Goal: Task Accomplishment & Management: Manage account settings

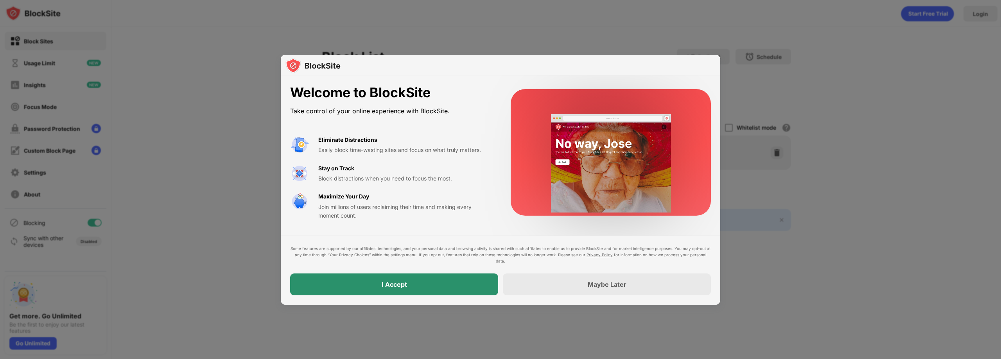
click at [378, 287] on div "I Accept" at bounding box center [394, 285] width 208 height 22
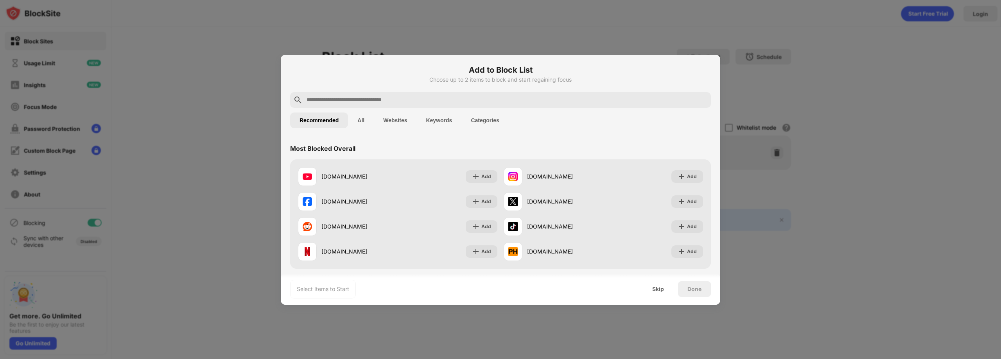
click at [370, 102] on input "text" at bounding box center [507, 99] width 402 height 9
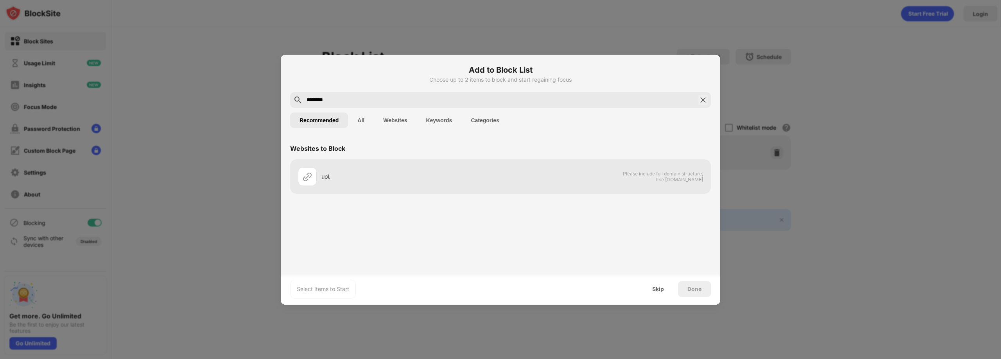
click at [425, 110] on div "Recommended All Websites Keywords Categories" at bounding box center [500, 120] width 421 height 25
click at [427, 103] on input "********" at bounding box center [500, 99] width 389 height 9
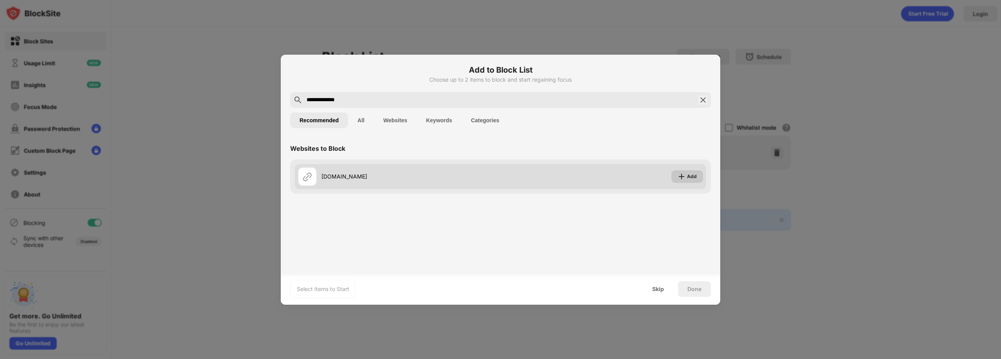
click at [690, 173] on div "Add" at bounding box center [692, 177] width 10 height 8
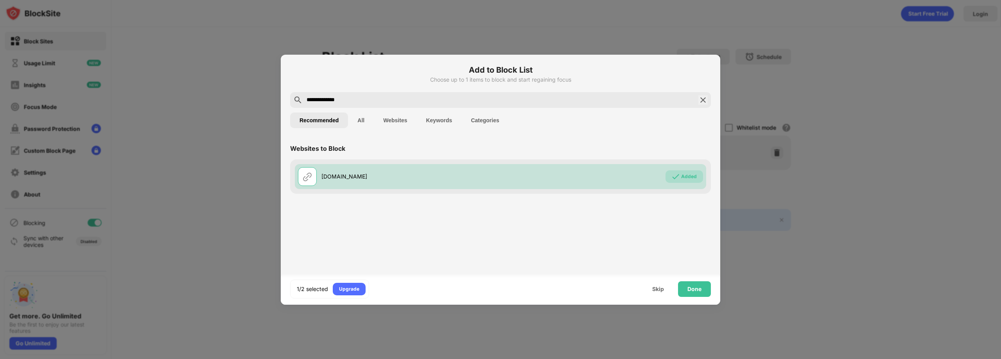
drag, startPoint x: 415, startPoint y: 99, endPoint x: 297, endPoint y: 89, distance: 117.7
click at [297, 89] on div "**********" at bounding box center [500, 180] width 439 height 250
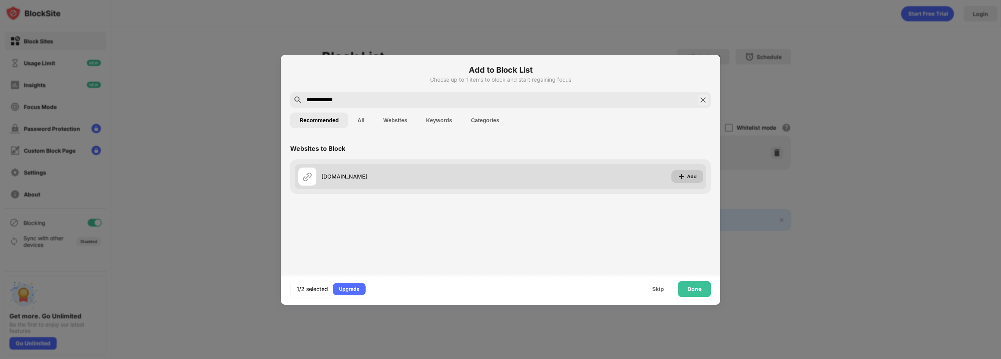
type input "**********"
click at [683, 177] on img at bounding box center [681, 177] width 8 height 8
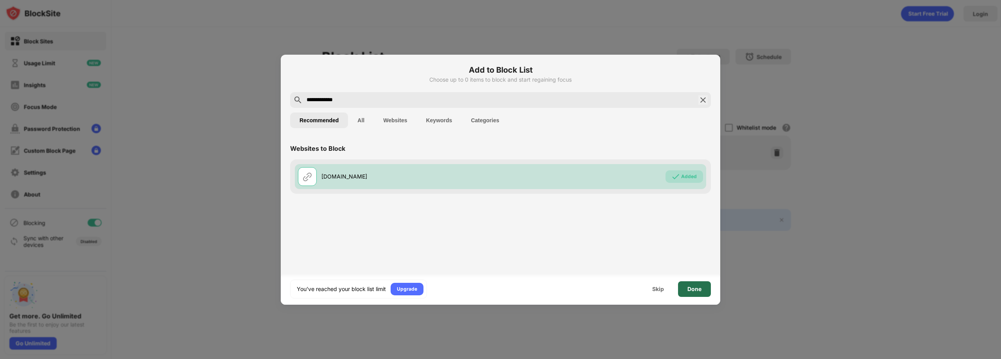
click at [686, 290] on div "Done" at bounding box center [694, 289] width 33 height 16
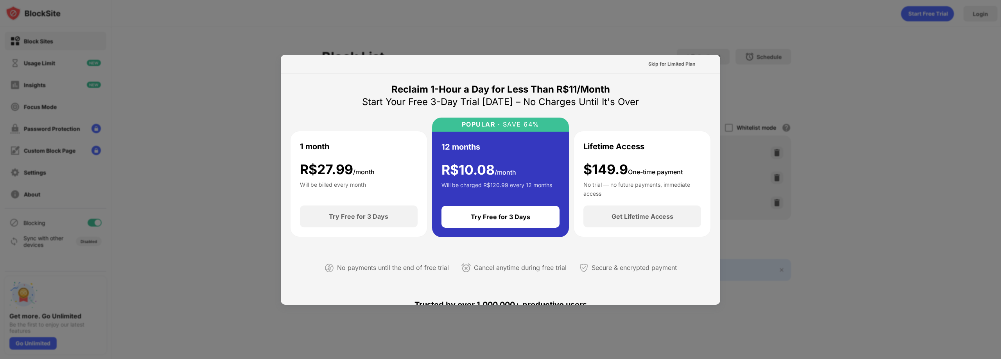
click at [772, 77] on div at bounding box center [500, 179] width 1001 height 359
click at [654, 67] on div "Skip for Limited Plan" at bounding box center [671, 64] width 47 height 8
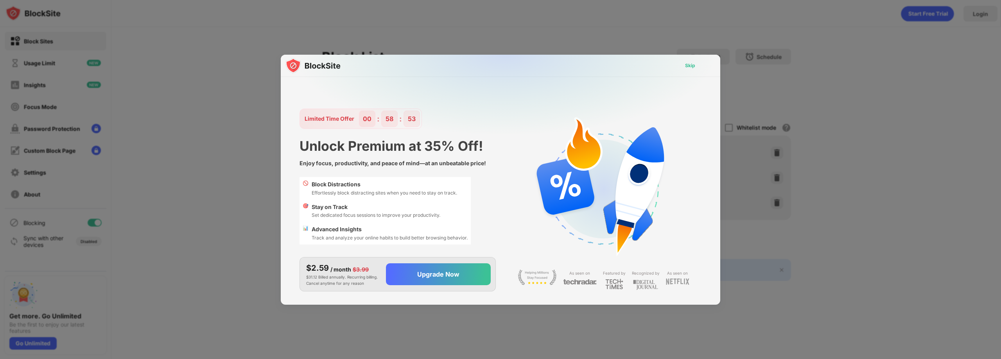
click at [688, 66] on div "Skip" at bounding box center [690, 66] width 10 height 8
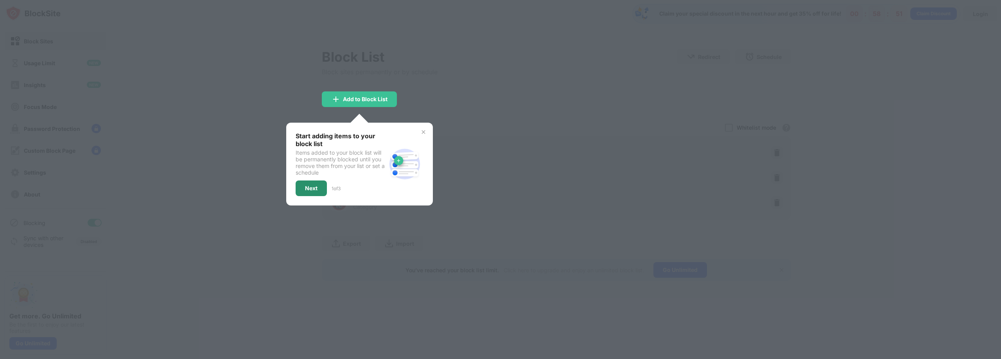
click at [323, 186] on div "Next" at bounding box center [311, 189] width 31 height 16
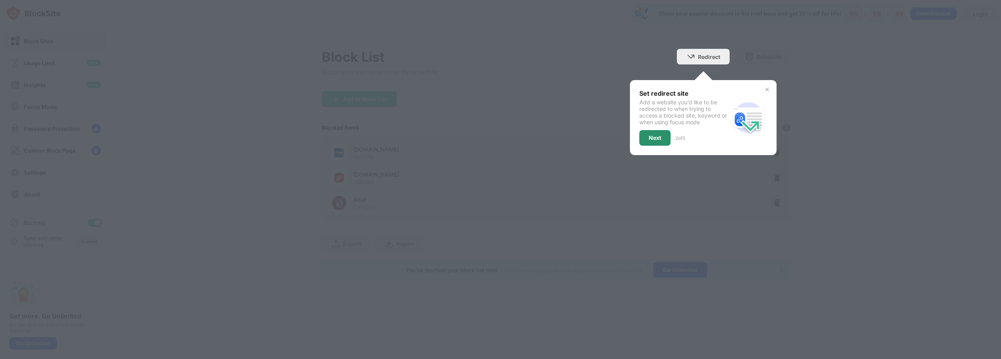
click at [653, 136] on div "Next" at bounding box center [655, 138] width 13 height 6
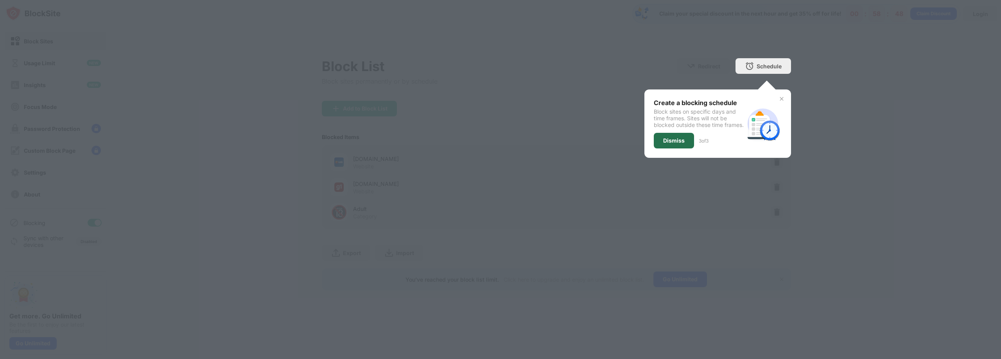
click at [674, 144] on div "Dismiss" at bounding box center [674, 141] width 22 height 6
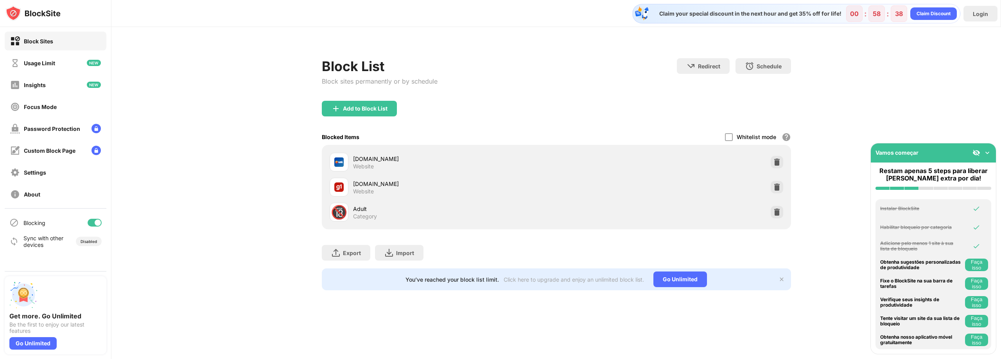
click at [987, 153] on img at bounding box center [987, 153] width 8 height 8
